Goal: Task Accomplishment & Management: Manage account settings

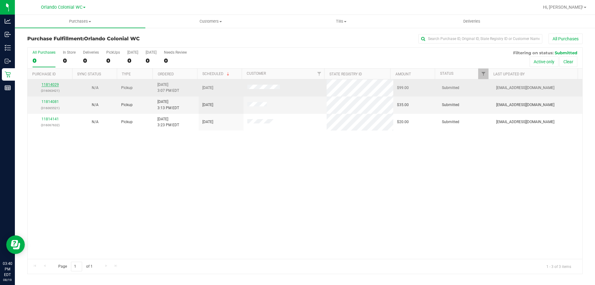
click at [52, 84] on link "11814029" at bounding box center [50, 84] width 17 height 4
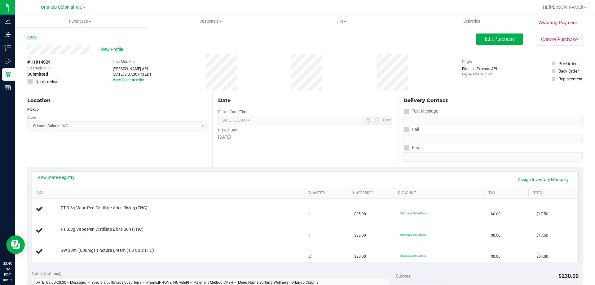
click at [31, 36] on link "Back" at bounding box center [31, 37] width 9 height 4
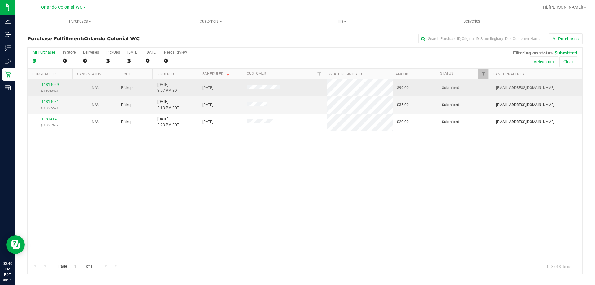
click at [49, 83] on link "11814029" at bounding box center [50, 84] width 17 height 4
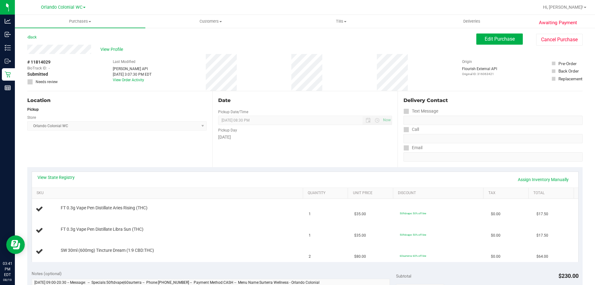
click at [220, 172] on div "View State Registry Assign Inventory Manually" at bounding box center [305, 180] width 547 height 16
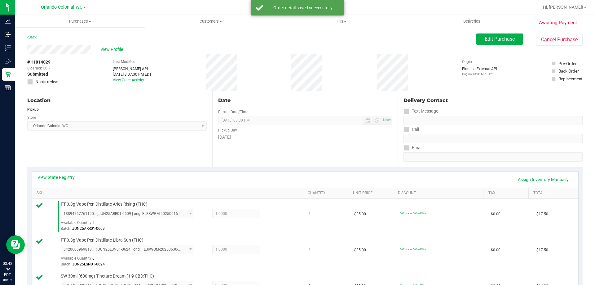
scroll to position [248, 0]
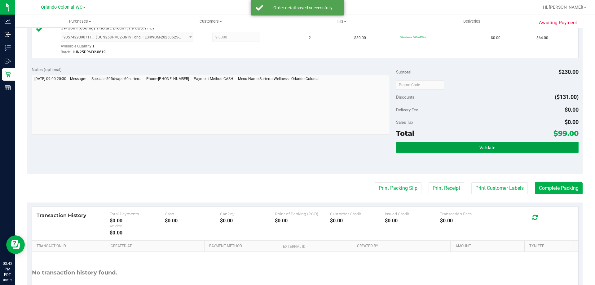
click at [471, 144] on button "Validate" at bounding box center [487, 147] width 182 height 11
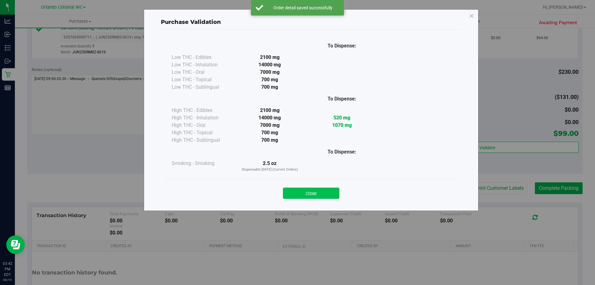
click at [333, 190] on button "Close" at bounding box center [311, 193] width 56 height 11
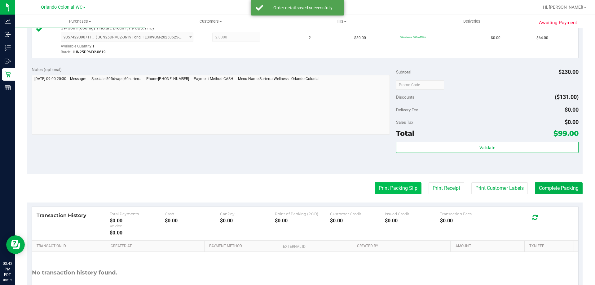
click at [404, 189] on button "Print Packing Slip" at bounding box center [398, 188] width 47 height 12
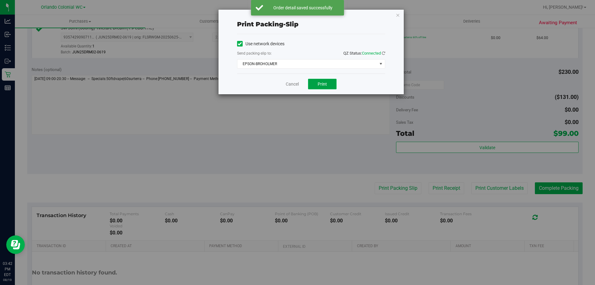
click at [319, 84] on span "Print" at bounding box center [322, 84] width 9 height 5
click at [398, 13] on icon "button" at bounding box center [398, 14] width 4 height 7
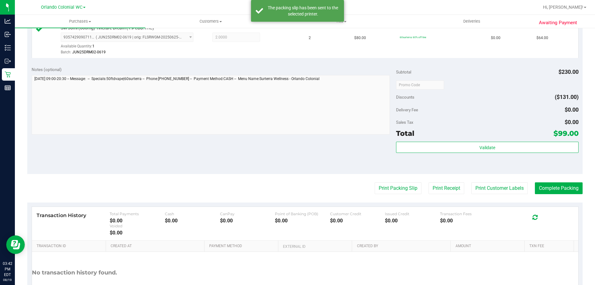
click at [565, 196] on purchase-details "Back Edit Purchase Cancel Purchase View Profile # 11814029 BioTrack ID: - Submi…" at bounding box center [305, 51] width 556 height 533
click at [562, 189] on button "Complete Packing" at bounding box center [559, 188] width 48 height 12
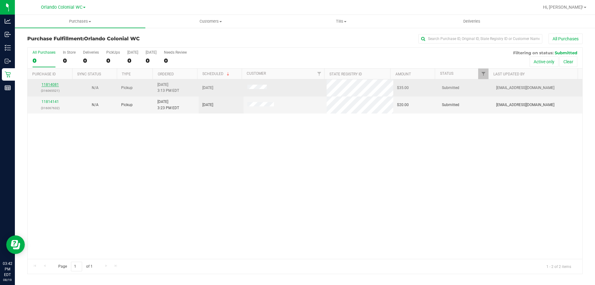
click at [54, 87] on link "11814081" at bounding box center [50, 84] width 17 height 4
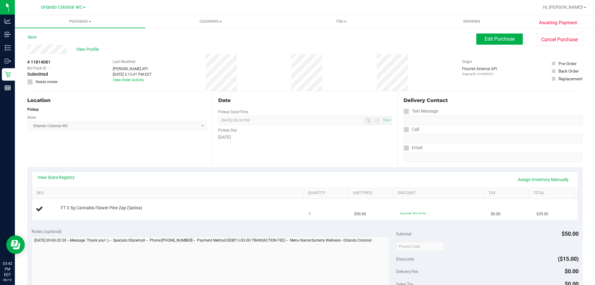
click at [217, 180] on div "View State Registry Assign Inventory Manually" at bounding box center [306, 179] width 536 height 11
click at [292, 123] on span "[DATE] 08:30 PM Now" at bounding box center [305, 120] width 174 height 9
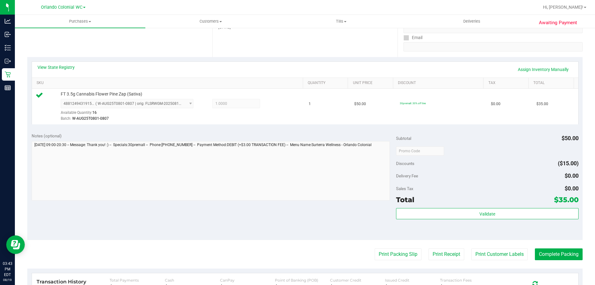
scroll to position [186, 0]
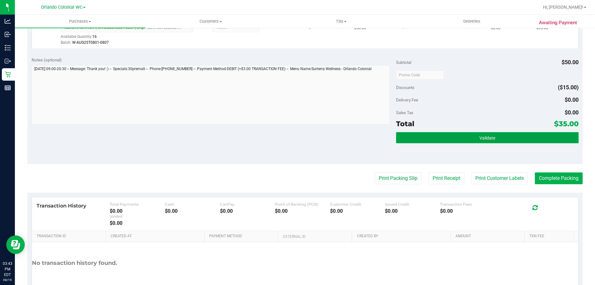
click at [492, 137] on button "Validate" at bounding box center [487, 137] width 182 height 11
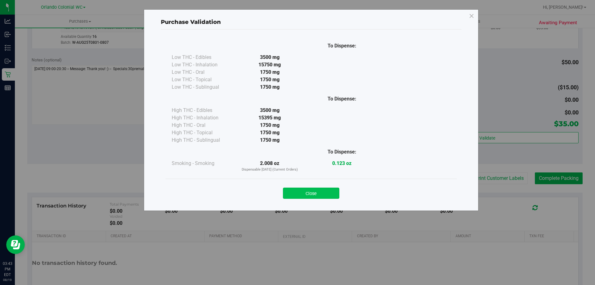
drag, startPoint x: 319, startPoint y: 201, endPoint x: 319, endPoint y: 192, distance: 9.3
click at [319, 200] on div "Close" at bounding box center [312, 191] width 292 height 25
click at [324, 189] on button "Close" at bounding box center [311, 193] width 56 height 11
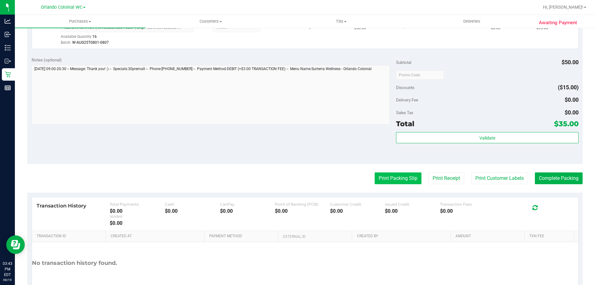
click at [384, 180] on button "Print Packing Slip" at bounding box center [398, 178] width 47 height 12
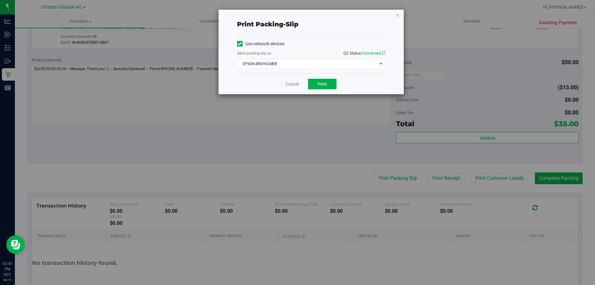
click at [305, 78] on div "Cancel Print" at bounding box center [311, 83] width 148 height 21
click at [314, 82] on button "Print" at bounding box center [322, 84] width 29 height 11
click at [398, 16] on icon "button" at bounding box center [398, 14] width 4 height 7
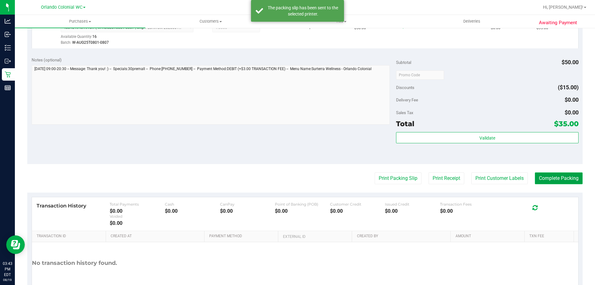
click at [556, 177] on button "Complete Packing" at bounding box center [559, 178] width 48 height 12
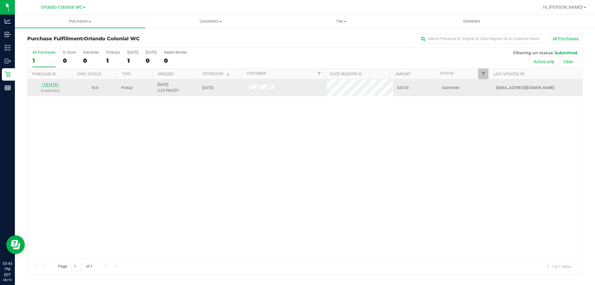
click at [56, 86] on link "11814141" at bounding box center [50, 84] width 17 height 4
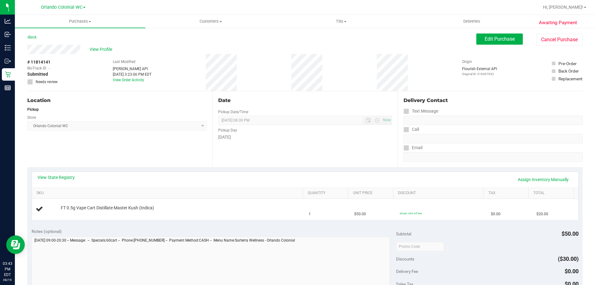
click at [179, 146] on div "Location Pickup Store [GEOGRAPHIC_DATA] Colonial WC Select Store [PERSON_NAME][…" at bounding box center [119, 129] width 185 height 76
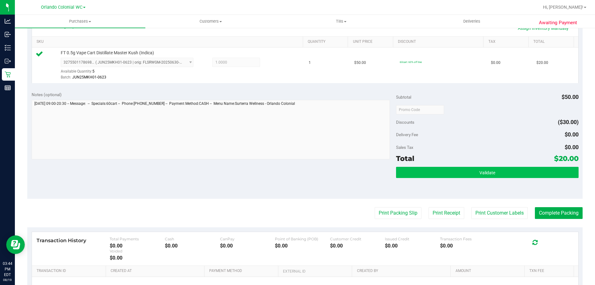
scroll to position [186, 0]
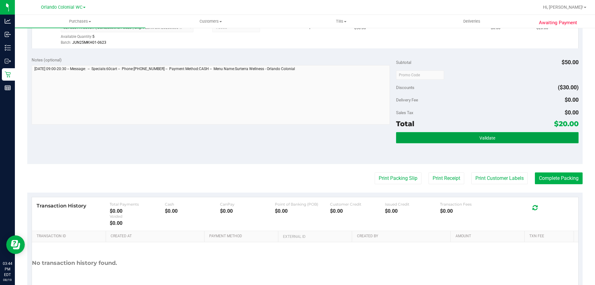
click at [455, 135] on button "Validate" at bounding box center [487, 137] width 182 height 11
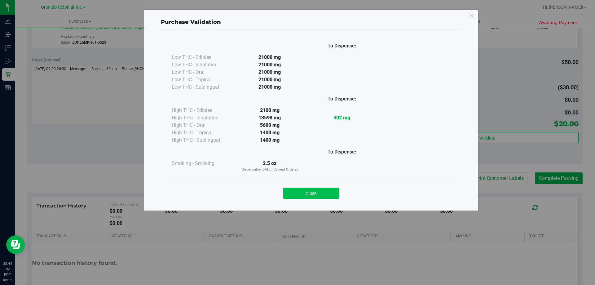
click at [328, 189] on button "Close" at bounding box center [311, 193] width 56 height 11
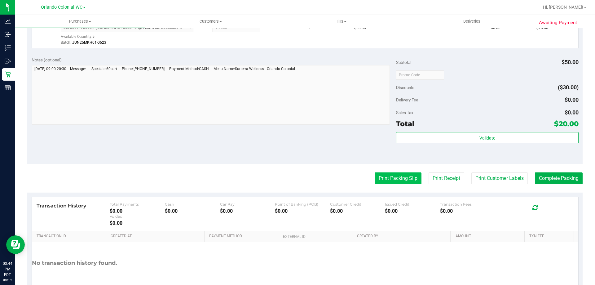
click at [409, 177] on button "Print Packing Slip" at bounding box center [398, 178] width 47 height 12
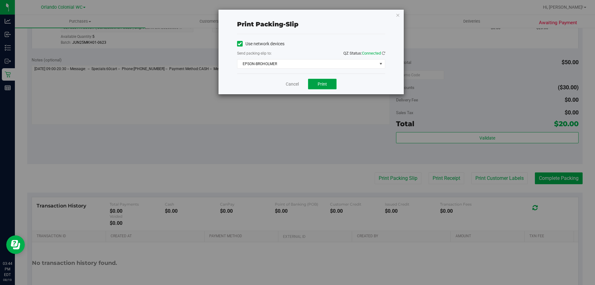
click at [327, 83] on button "Print" at bounding box center [322, 84] width 29 height 11
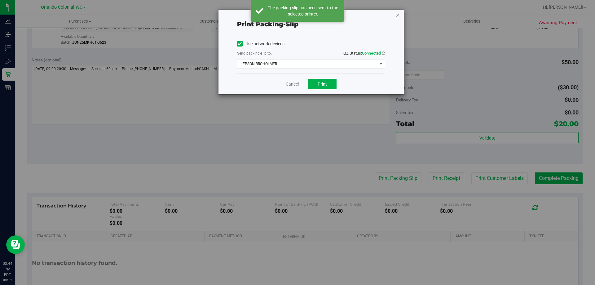
click at [399, 14] on icon "button" at bounding box center [398, 14] width 4 height 7
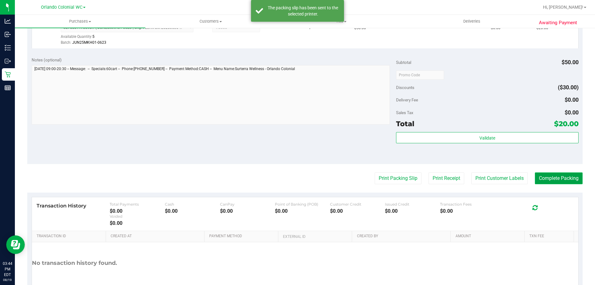
click at [567, 180] on button "Complete Packing" at bounding box center [559, 178] width 48 height 12
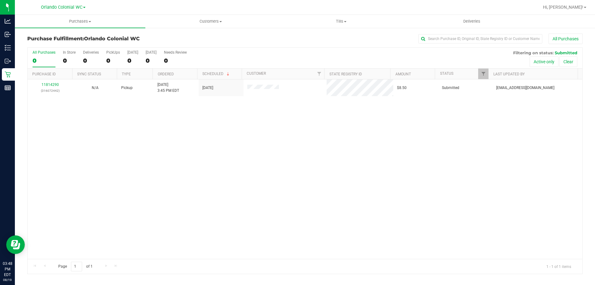
click at [372, 138] on div "11814290 (316072442) N/A Pickup [DATE] 3:45 PM EDT 8/19/2025 $8.50 Submitted [E…" at bounding box center [305, 169] width 555 height 180
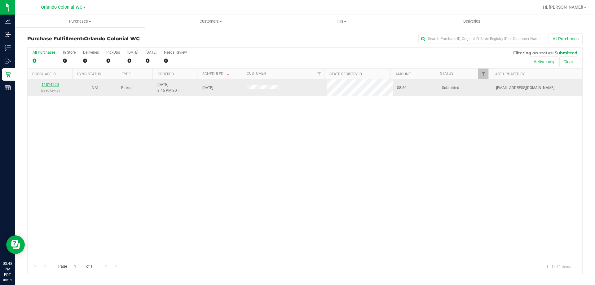
click at [49, 86] on link "11814290" at bounding box center [50, 84] width 17 height 4
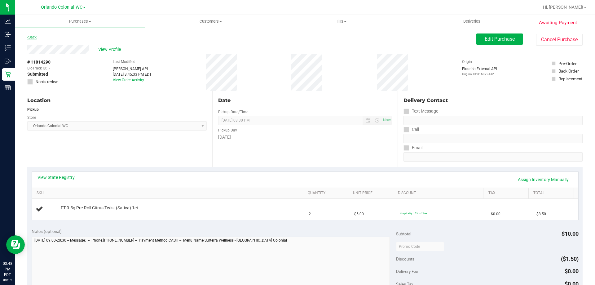
click at [33, 37] on link "Back" at bounding box center [31, 37] width 9 height 4
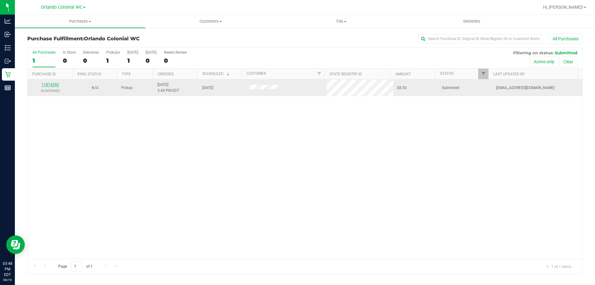
click at [56, 84] on link "11814290" at bounding box center [50, 84] width 17 height 4
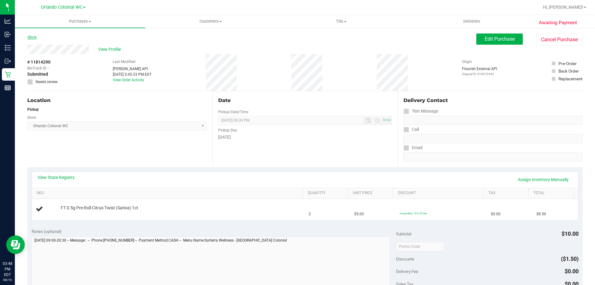
click at [31, 37] on link "Back" at bounding box center [31, 37] width 9 height 4
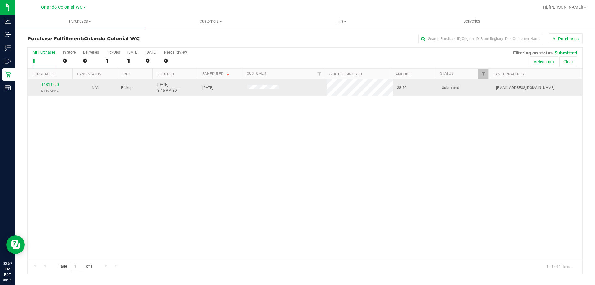
click at [47, 84] on link "11814290" at bounding box center [50, 84] width 17 height 4
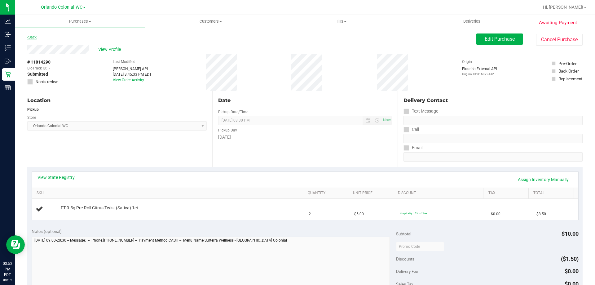
click at [29, 38] on link "Back" at bounding box center [31, 37] width 9 height 4
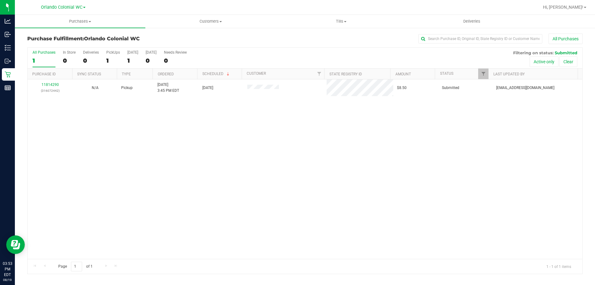
click at [249, 127] on div "11814290 (316072442) N/A Pickup [DATE] 3:45 PM EDT 8/19/2025 $8.50 Submitted [E…" at bounding box center [305, 169] width 555 height 180
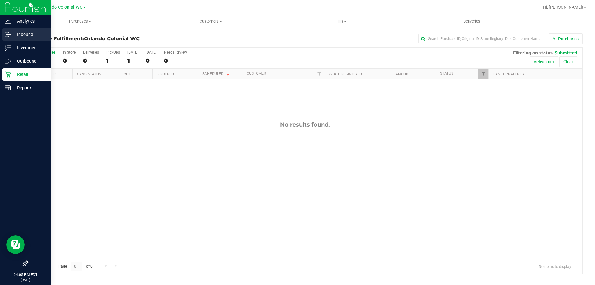
click at [26, 33] on p "Inbound" at bounding box center [29, 34] width 37 height 7
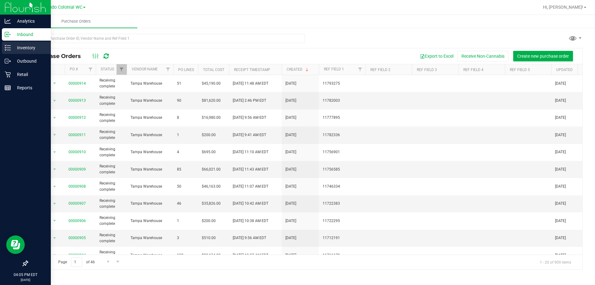
click at [29, 48] on p "Inventory" at bounding box center [29, 47] width 37 height 7
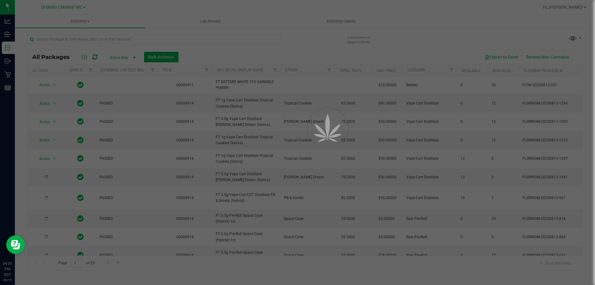
click at [17, 77] on div at bounding box center [297, 142] width 595 height 285
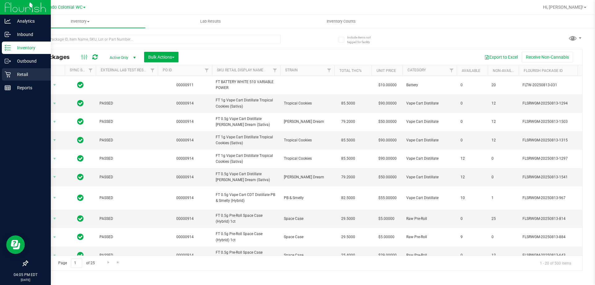
click at [6, 73] on icon at bounding box center [8, 75] width 6 height 6
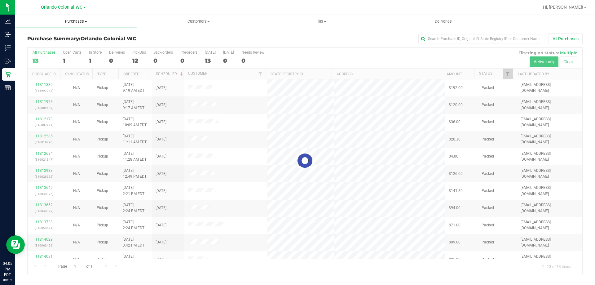
click at [76, 22] on span "Purchases" at bounding box center [76, 22] width 122 height 6
click at [68, 42] on li "Fulfillment" at bounding box center [76, 44] width 122 height 7
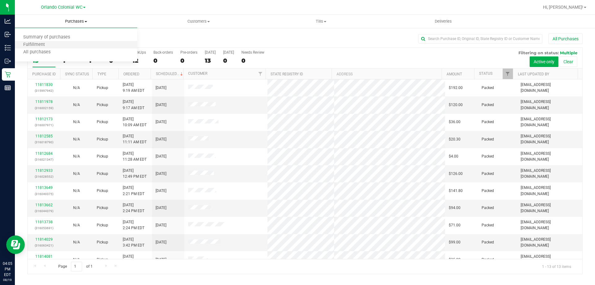
click at [68, 42] on li "Fulfillment" at bounding box center [76, 44] width 122 height 7
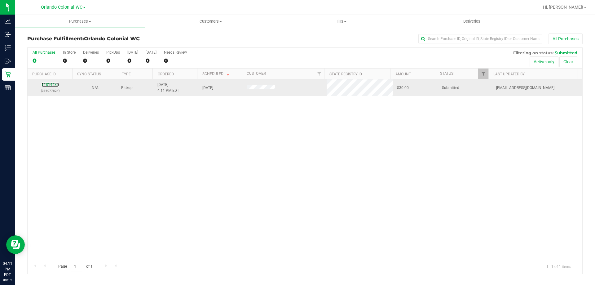
click at [49, 82] on div "11814439 (316077824)" at bounding box center [50, 88] width 38 height 12
click at [54, 82] on div "11814439 (316077824)" at bounding box center [50, 88] width 38 height 12
click at [52, 87] on div "11814439 (316077824)" at bounding box center [50, 88] width 38 height 12
click at [53, 84] on link "11814439" at bounding box center [50, 84] width 17 height 4
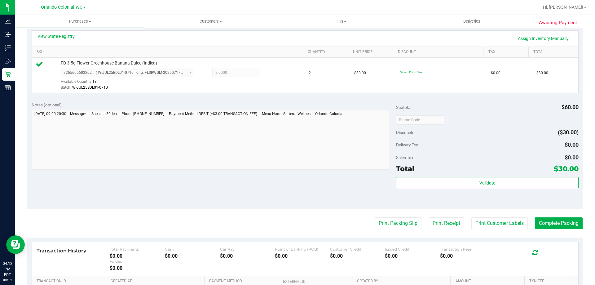
scroll to position [186, 0]
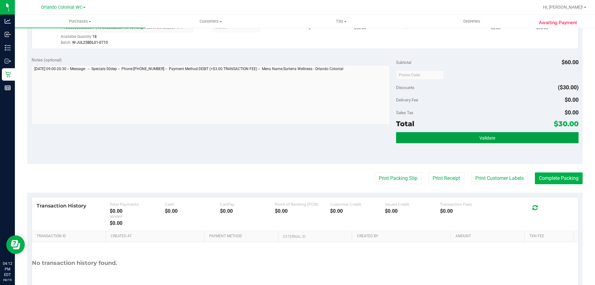
drag, startPoint x: 428, startPoint y: 139, endPoint x: 422, endPoint y: 139, distance: 6.2
click at [428, 139] on button "Validate" at bounding box center [487, 137] width 182 height 11
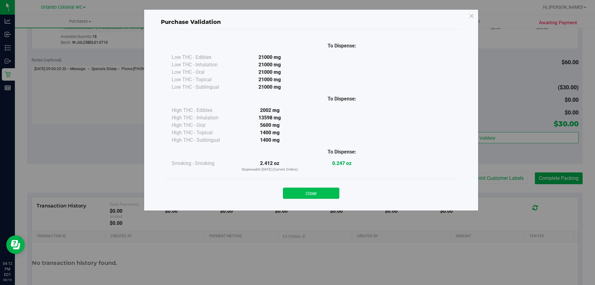
click at [324, 194] on button "Close" at bounding box center [311, 193] width 56 height 11
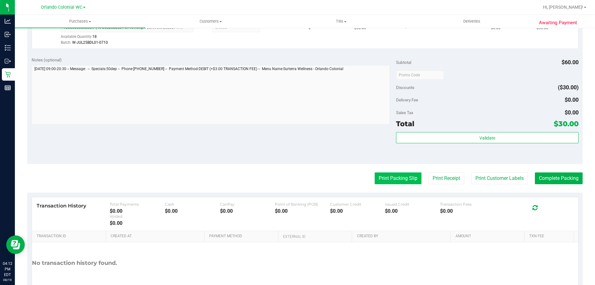
drag, startPoint x: 418, startPoint y: 176, endPoint x: 410, endPoint y: 179, distance: 8.6
click at [417, 176] on div "Print Packing Slip Print Receipt Print Customer Labels Complete Packing" at bounding box center [305, 178] width 556 height 12
click at [409, 180] on button "Print Packing Slip" at bounding box center [398, 178] width 47 height 12
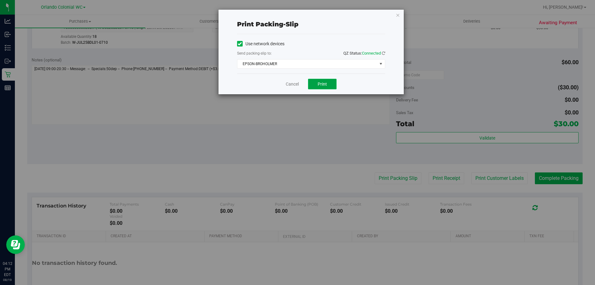
click at [322, 82] on span "Print" at bounding box center [322, 84] width 9 height 5
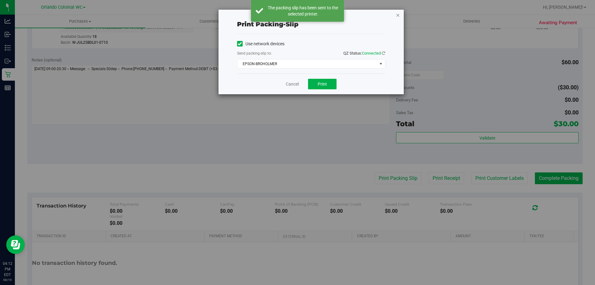
click at [396, 15] on icon "button" at bounding box center [398, 14] width 4 height 7
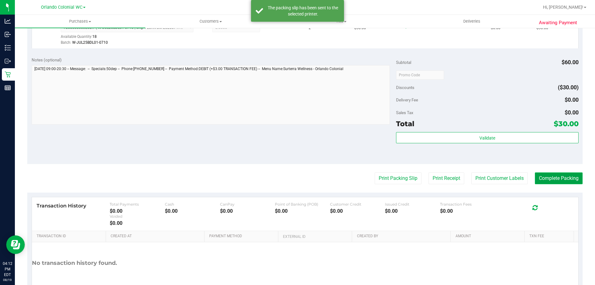
click at [557, 178] on button "Complete Packing" at bounding box center [559, 178] width 48 height 12
